Goal: Task Accomplishment & Management: Complete application form

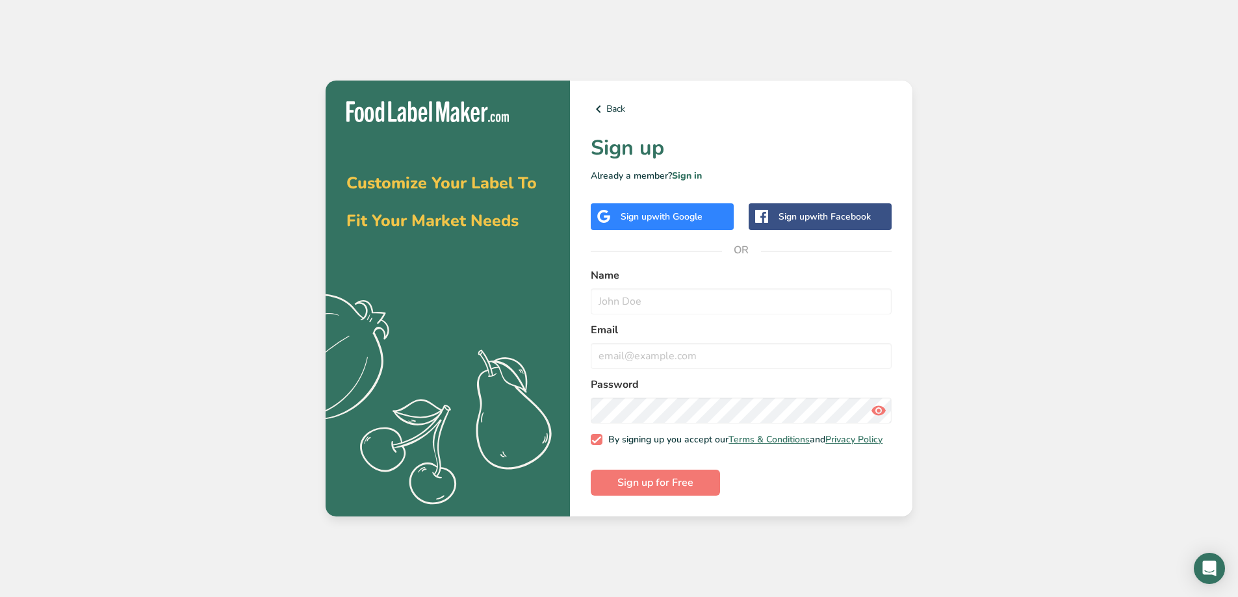
click at [677, 214] on span "with Google" at bounding box center [677, 217] width 51 height 12
click at [664, 300] on input "text" at bounding box center [741, 302] width 301 height 26
type input "Dwev"
click at [606, 359] on input "email" at bounding box center [741, 356] width 301 height 26
type input "[EMAIL_ADDRESS][DOMAIN_NAME]"
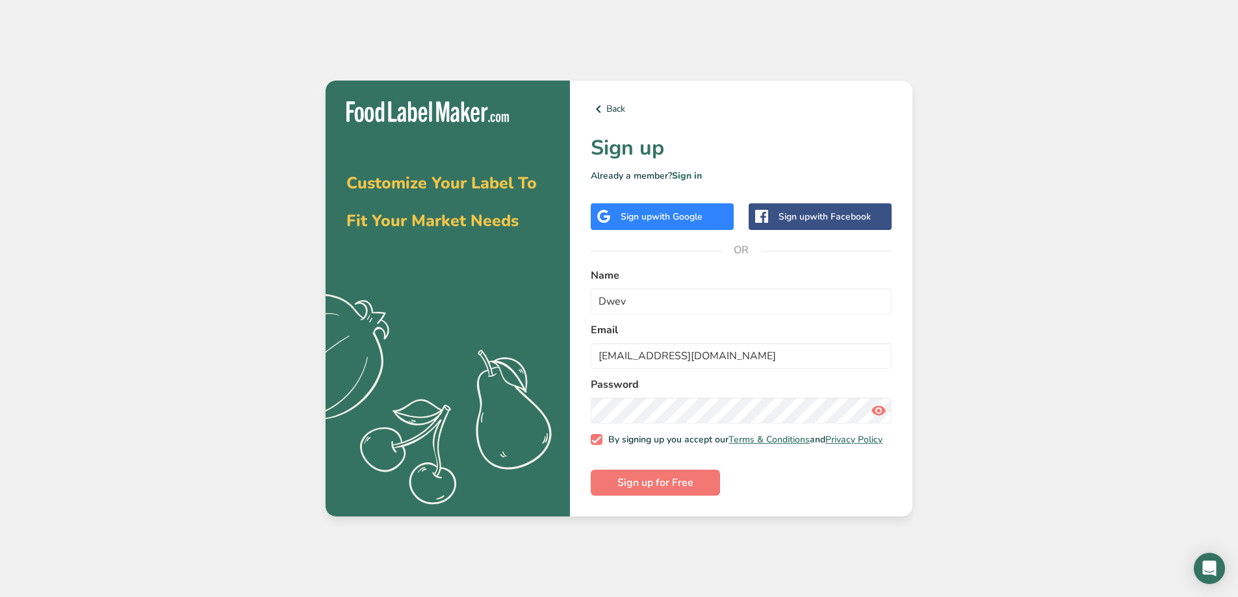
click at [705, 393] on div "Password" at bounding box center [741, 400] width 301 height 47
click at [591, 470] on button "Sign up for Free" at bounding box center [655, 483] width 129 height 26
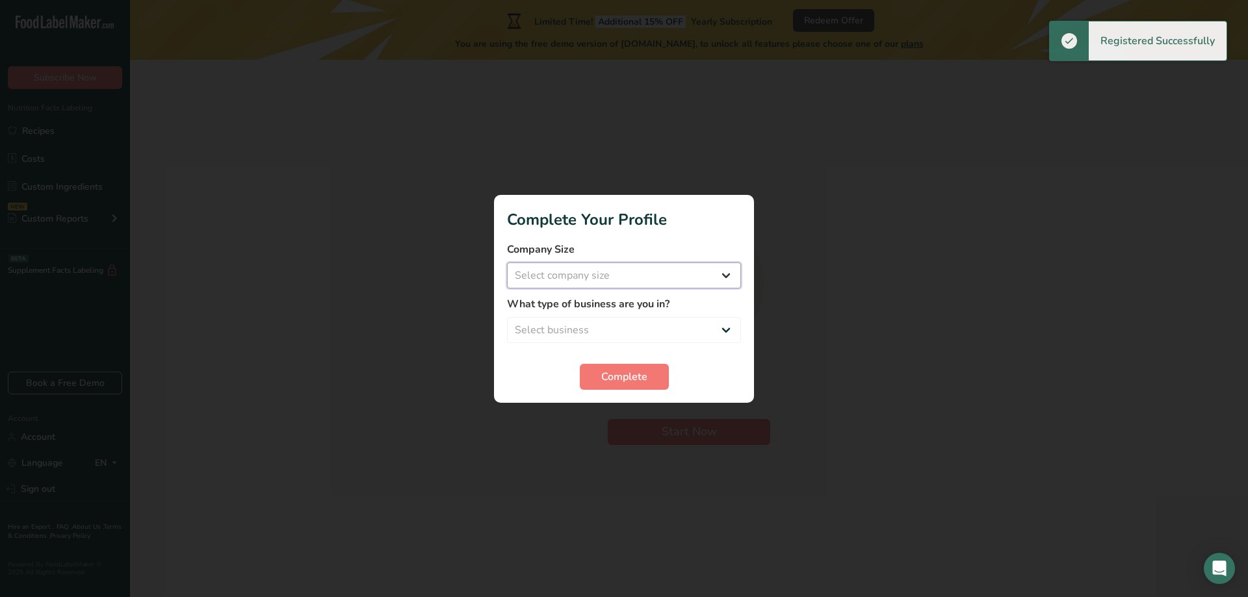
click at [606, 276] on select "Select company size Fewer than 10 Employees 10 to 50 Employees 51 to 500 Employ…" at bounding box center [624, 276] width 234 height 26
select select "1"
click at [507, 263] on select "Select company size Fewer than 10 Employees 10 to 50 Employees 51 to 500 Employ…" at bounding box center [624, 276] width 234 height 26
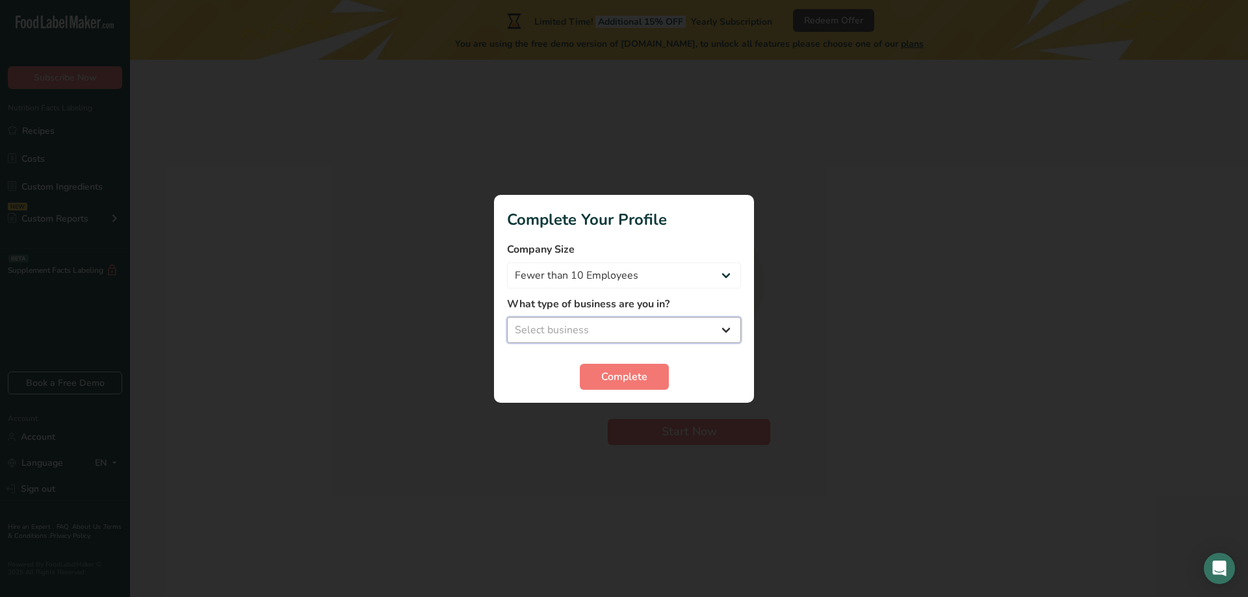
click at [609, 324] on select "Select business Packaged Food Manufacturer Restaurant & Cafe Bakery Meal Plans …" at bounding box center [624, 330] width 234 height 26
select select "8"
click at [507, 317] on select "Select business Packaged Food Manufacturer Restaurant & Cafe Bakery Meal Plans …" at bounding box center [624, 330] width 234 height 26
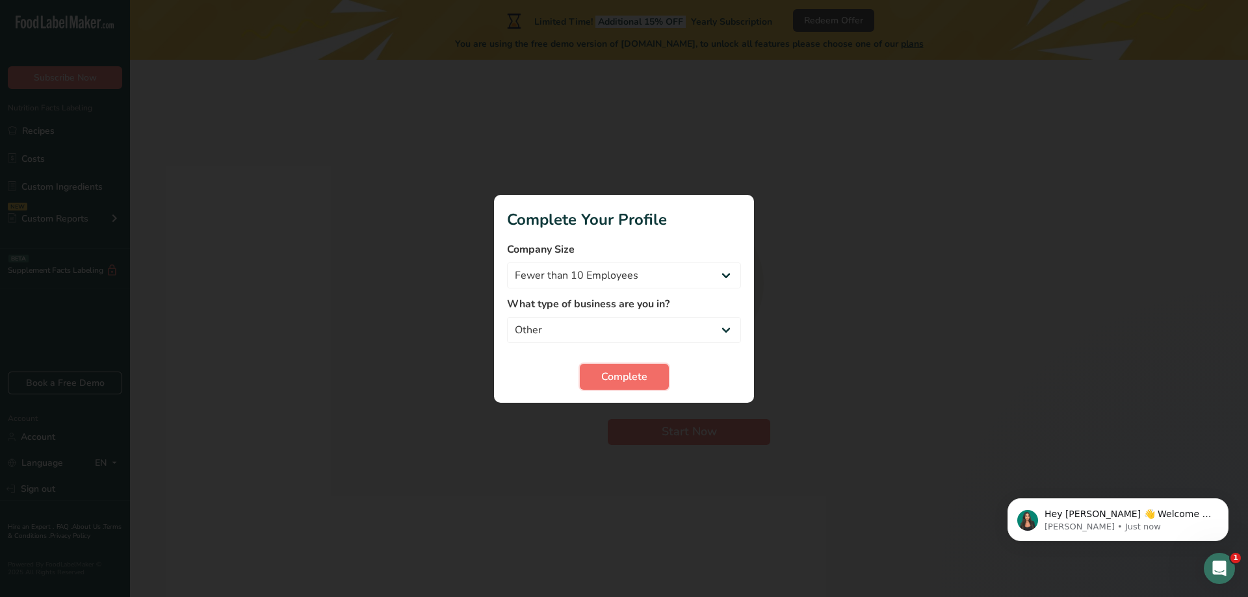
click at [586, 377] on button "Complete" at bounding box center [624, 377] width 89 height 26
click at [625, 369] on span "Complete" at bounding box center [624, 377] width 46 height 16
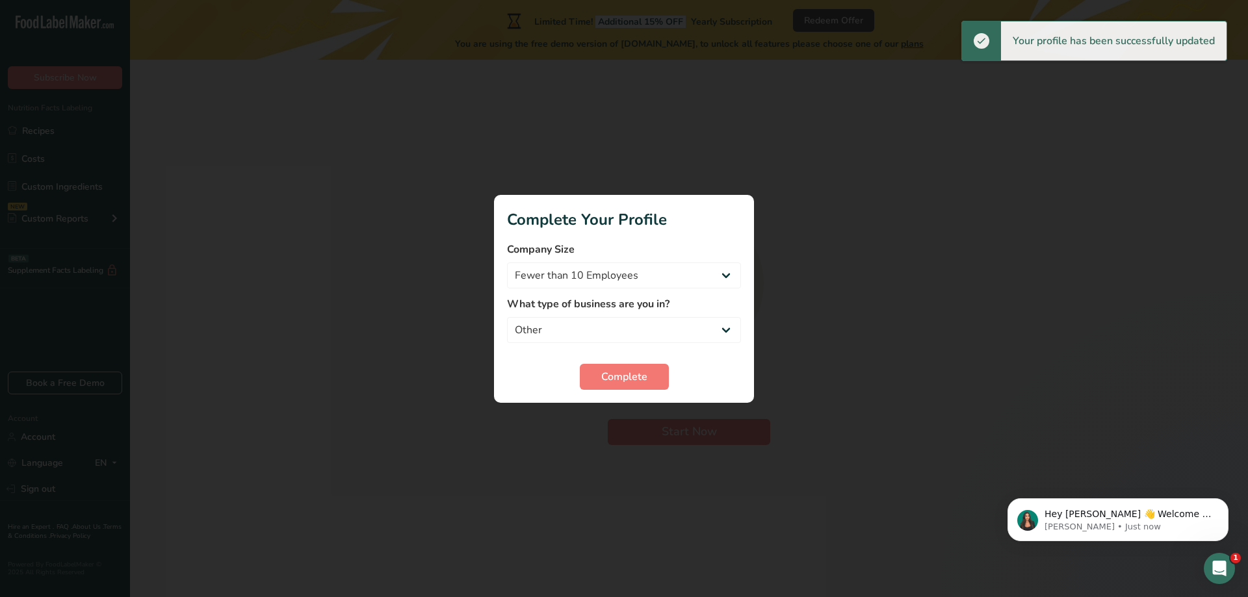
click at [949, 407] on div at bounding box center [624, 298] width 1248 height 597
click at [467, 348] on div at bounding box center [624, 298] width 1248 height 597
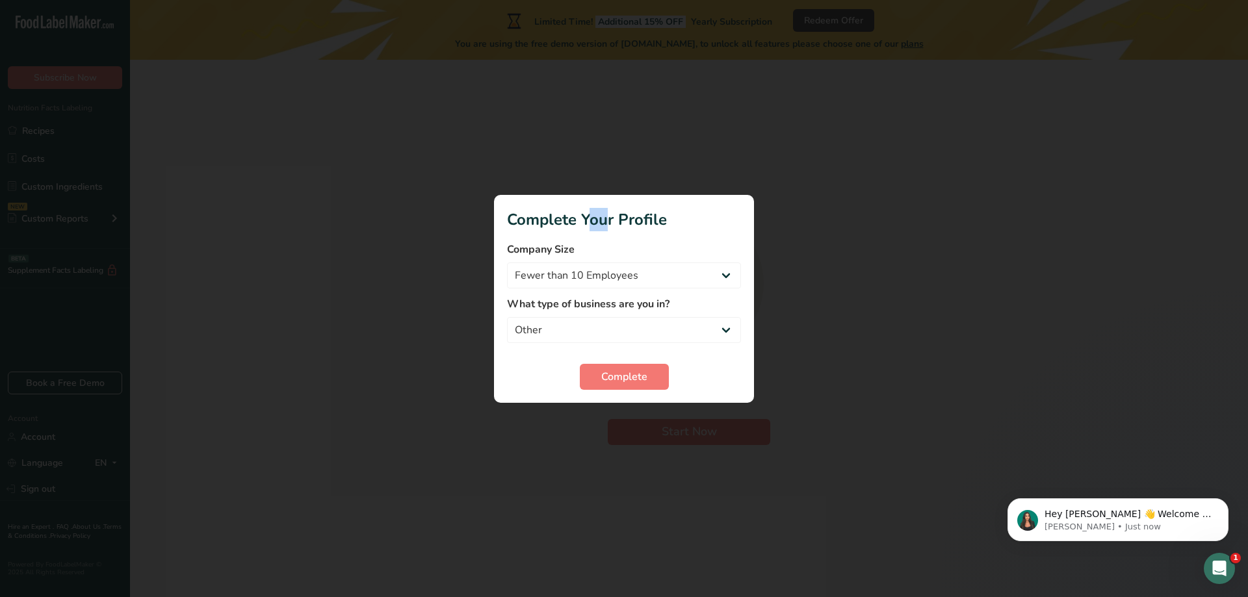
drag, startPoint x: 519, startPoint y: 214, endPoint x: 536, endPoint y: 218, distance: 18.0
click at [536, 218] on h1 "Complete Your Profile" at bounding box center [624, 219] width 234 height 23
